Goal: Check status: Verify the current state of an ongoing process or item

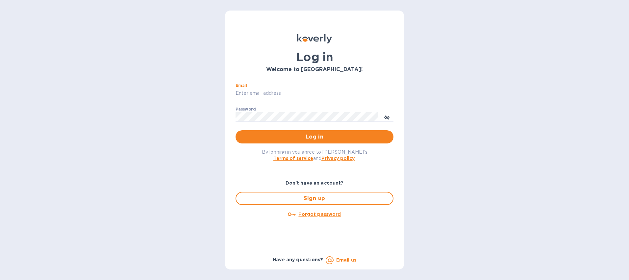
click at [241, 89] on input "Email" at bounding box center [315, 94] width 158 height 10
type input "[PERSON_NAME][EMAIL_ADDRESS][PERSON_NAME][DOMAIN_NAME]"
click at [379, 138] on span "Log in" at bounding box center [314, 137] width 147 height 8
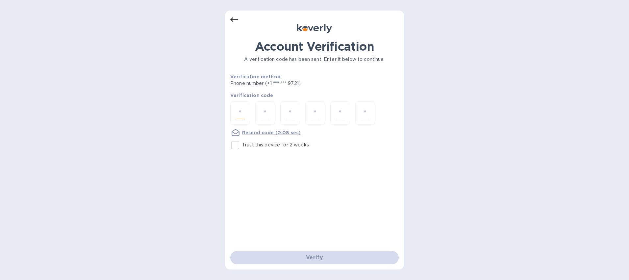
click at [239, 109] on input "number" at bounding box center [240, 113] width 9 height 12
type input "4"
type input "1"
type input "3"
type input "2"
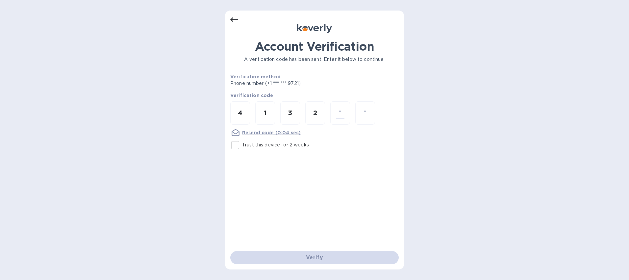
type input "2"
type input "1"
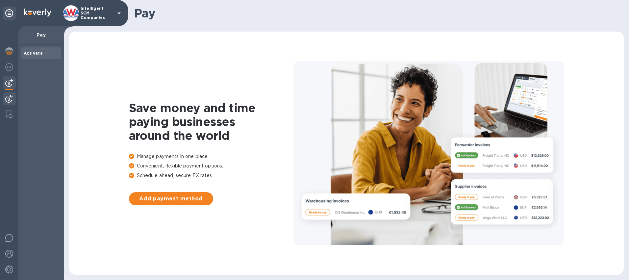
click at [4, 98] on div at bounding box center [9, 99] width 13 height 14
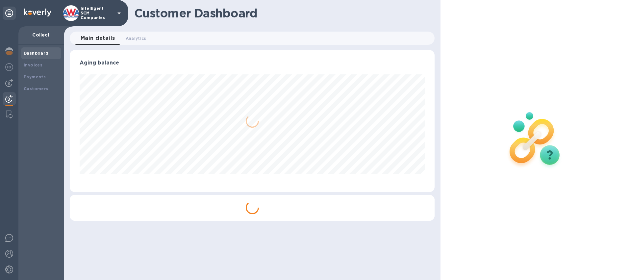
scroll to position [142, 365]
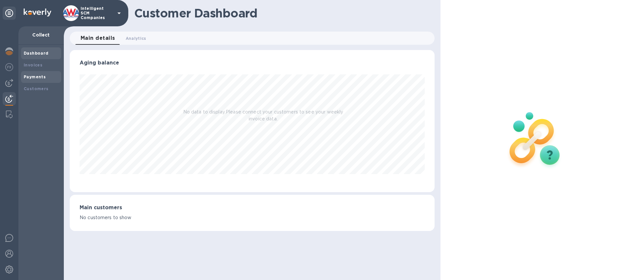
click at [36, 74] on b "Payments" at bounding box center [35, 76] width 22 height 5
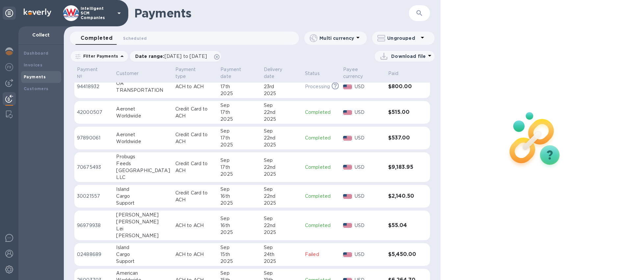
scroll to position [99, 0]
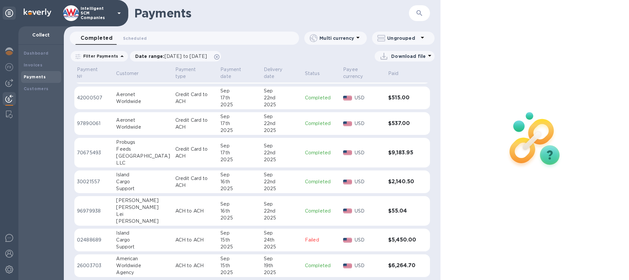
drag, startPoint x: 285, startPoint y: 240, endPoint x: 297, endPoint y: 237, distance: 12.1
click at [285, 240] on div "24th" at bounding box center [282, 240] width 36 height 7
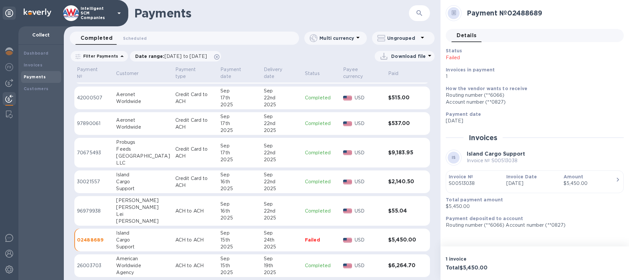
click at [574, 98] on div "Routing number (**6066)" at bounding box center [532, 95] width 173 height 7
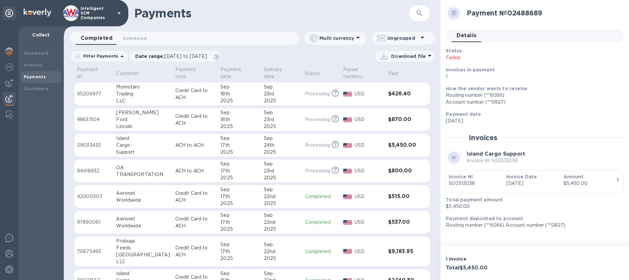
click at [227, 147] on div "17th" at bounding box center [240, 145] width 38 height 7
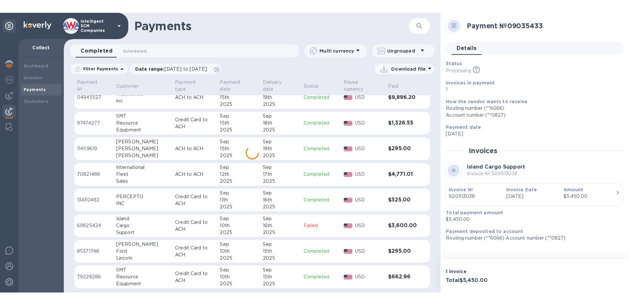
scroll to position [333, 0]
